Goal: Task Accomplishment & Management: Manage account settings

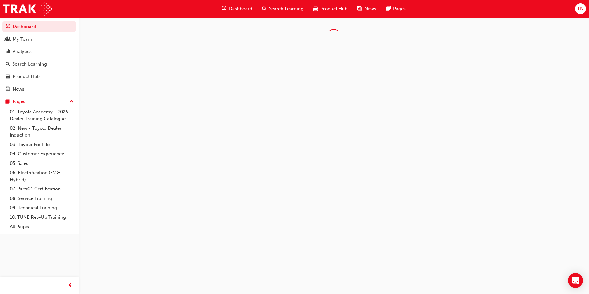
click at [578, 7] on span "LN" at bounding box center [581, 8] width 6 height 7
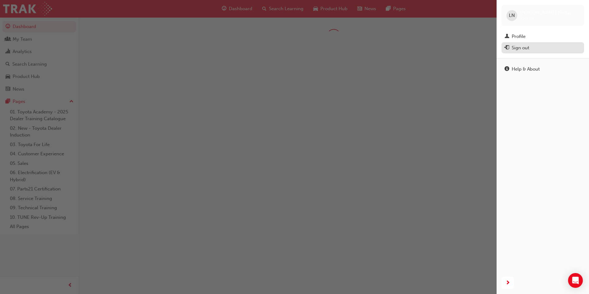
click at [523, 46] on div "Sign out" at bounding box center [521, 47] width 18 height 7
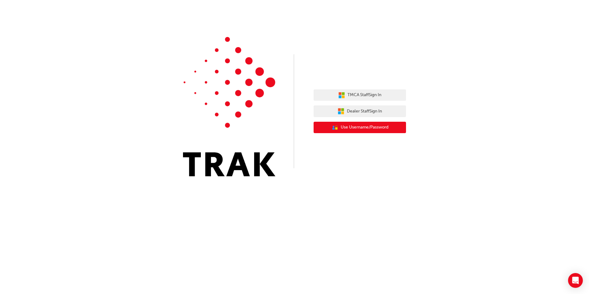
click at [375, 129] on span "Use Username/Password" at bounding box center [365, 127] width 48 height 7
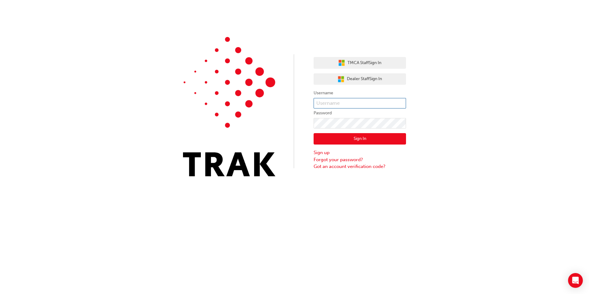
type input "[PERSON_NAME].[PERSON_NAME]"
click at [366, 107] on input "[PERSON_NAME].[PERSON_NAME]" at bounding box center [360, 103] width 92 height 10
drag, startPoint x: 358, startPoint y: 102, endPoint x: 258, endPoint y: 96, distance: 100.3
click at [258, 96] on div "TMCA Staff Sign In Dealer Staff Sign In Username anthony.prodan Password Sign I…" at bounding box center [294, 92] width 589 height 185
type input "659686"
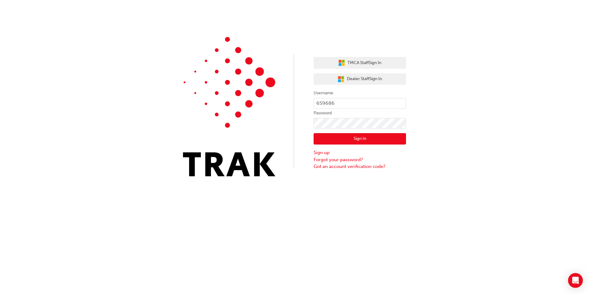
click at [337, 138] on button "Sign In" at bounding box center [360, 139] width 92 height 12
